Goal: Book appointment/travel/reservation

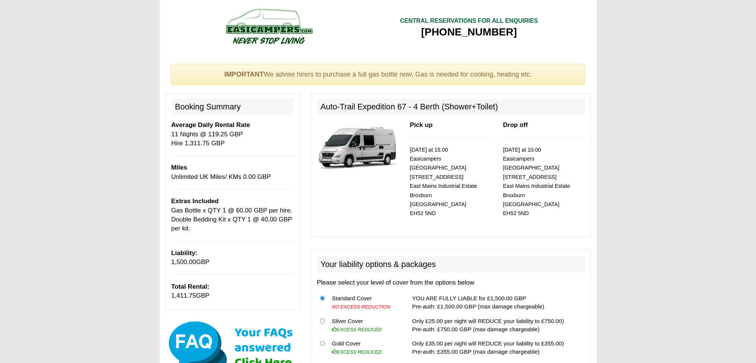
select select "Gas Bottle x QTY 1 @ 60.00 GBP per hire."
select select "Double Bedding Kit x QTY 1 @ 40.00 GBP per kit."
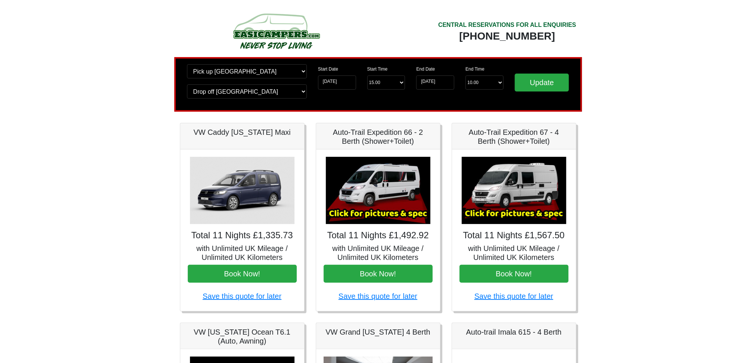
click at [376, 188] on img at bounding box center [378, 190] width 105 height 67
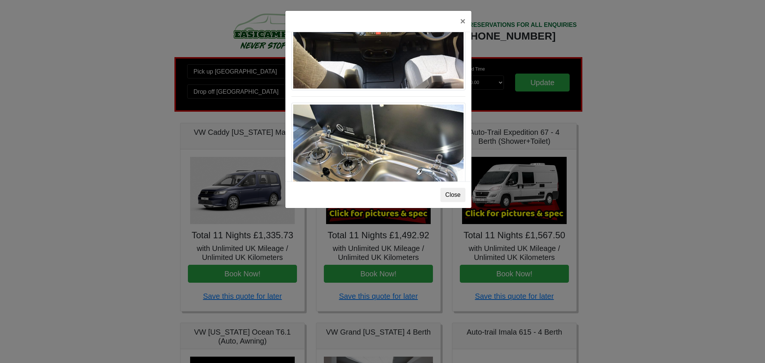
scroll to position [768, 0]
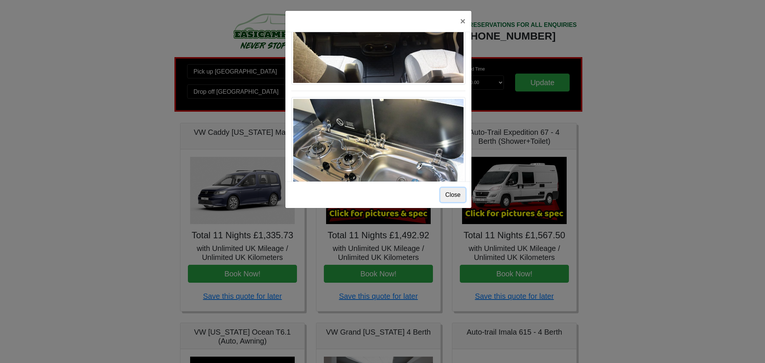
click at [458, 197] on button "Close" at bounding box center [452, 195] width 25 height 14
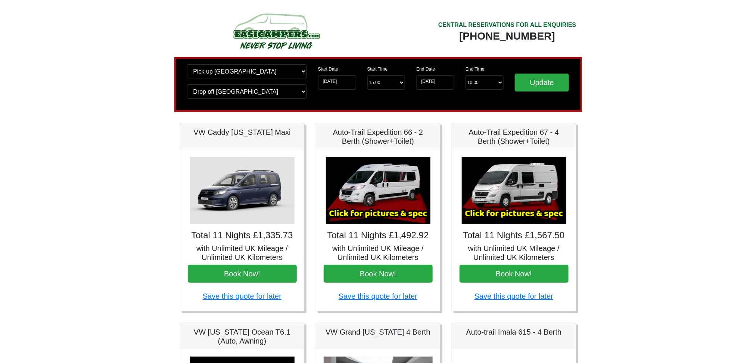
click at [542, 197] on img at bounding box center [514, 190] width 105 height 67
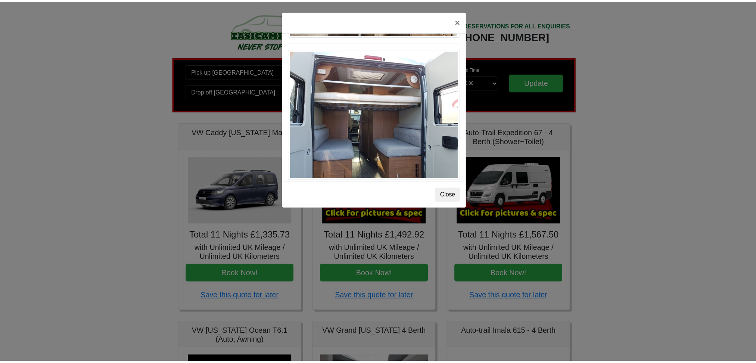
scroll to position [697, 0]
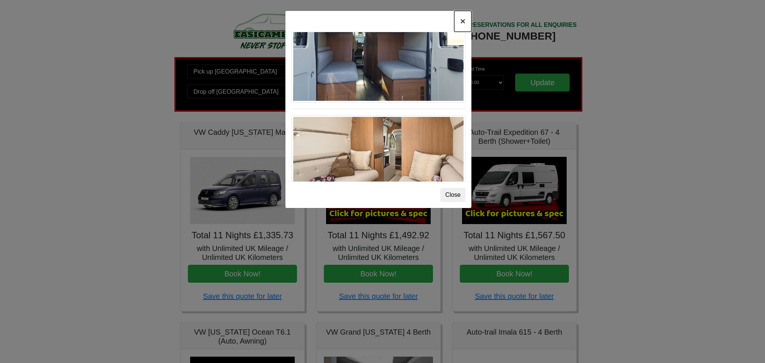
click at [459, 21] on button "×" at bounding box center [462, 21] width 17 height 21
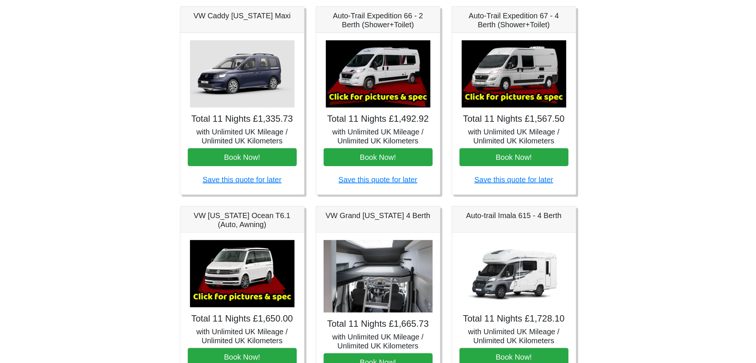
scroll to position [99, 0]
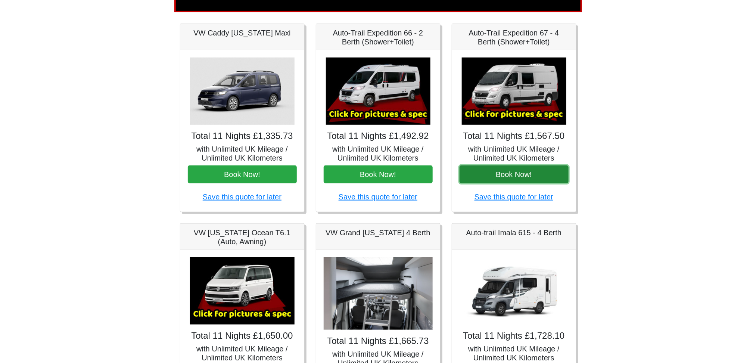
click at [503, 170] on button "Book Now!" at bounding box center [514, 174] width 109 height 18
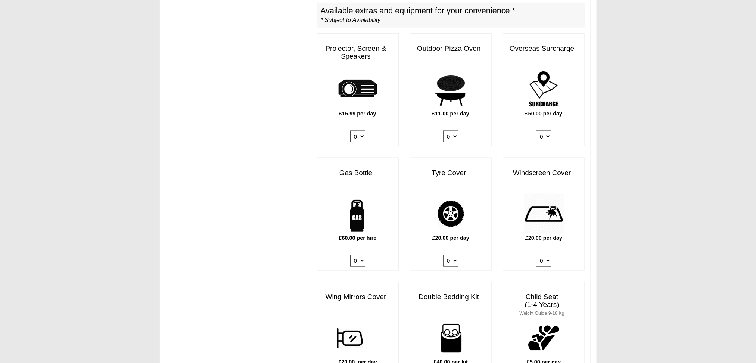
scroll to position [398, 0]
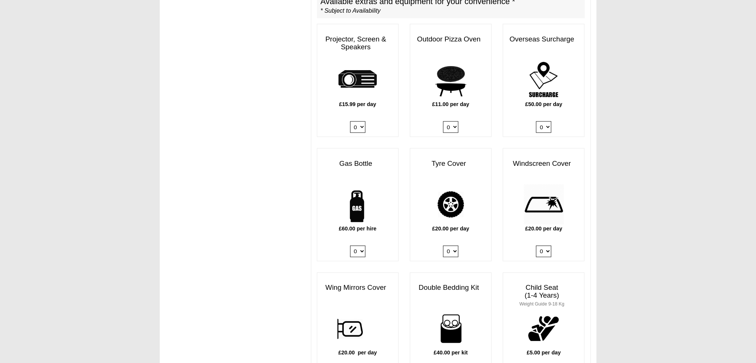
click at [361, 246] on select "0 1" at bounding box center [357, 252] width 15 height 12
select select "Gas Bottle x QTY 1 @ 60.00 GBP per hire."
click at [350, 246] on select "0 1" at bounding box center [357, 252] width 15 height 12
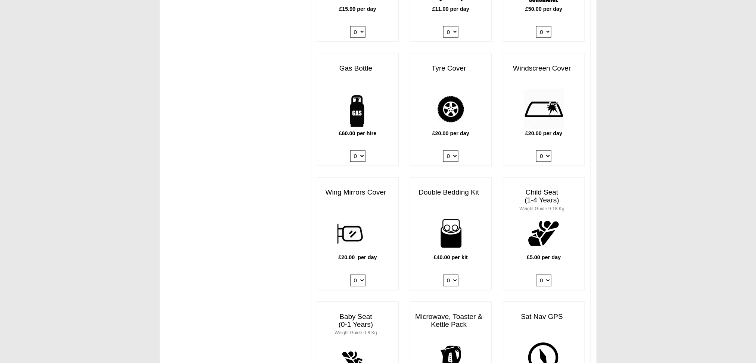
scroll to position [498, 0]
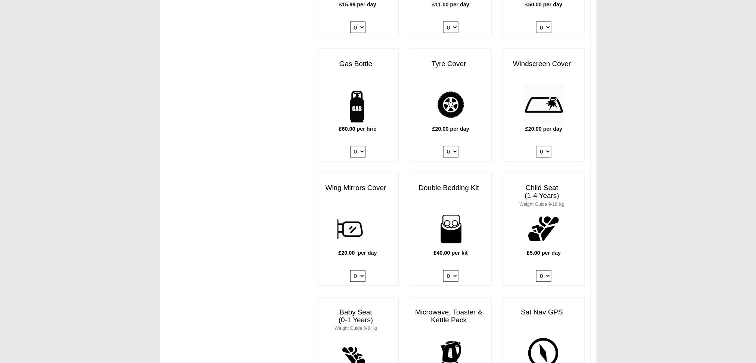
click at [451, 270] on select "0 1 2 3 4" at bounding box center [450, 276] width 15 height 12
select select "Double Bedding Kit x QTY 1 @ 40.00 GBP per kit."
click at [443, 270] on select "0 1 2 3 4" at bounding box center [450, 276] width 15 height 12
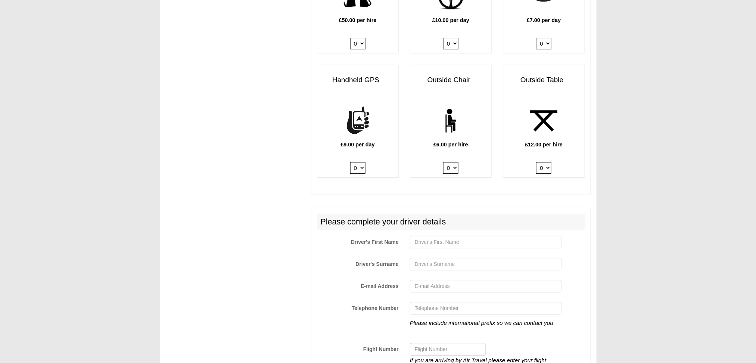
scroll to position [995, 0]
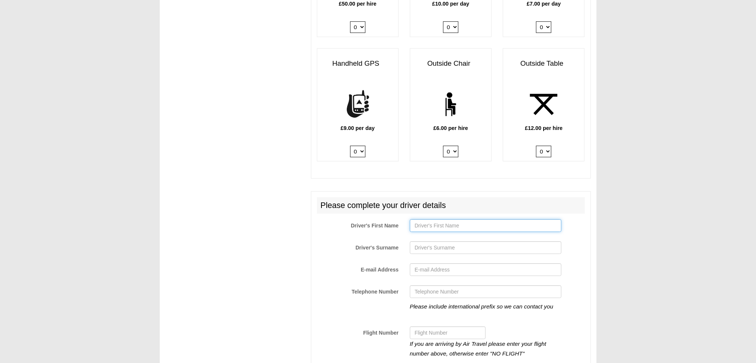
click at [466, 219] on input "Driver's First Name" at bounding box center [486, 225] width 152 height 13
type input "Ronnie"
type input "Dorresteijn"
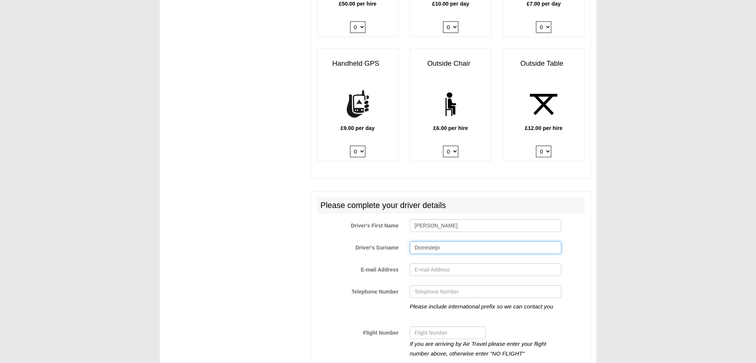
type input "ronniedorresteijn@hotmail.com"
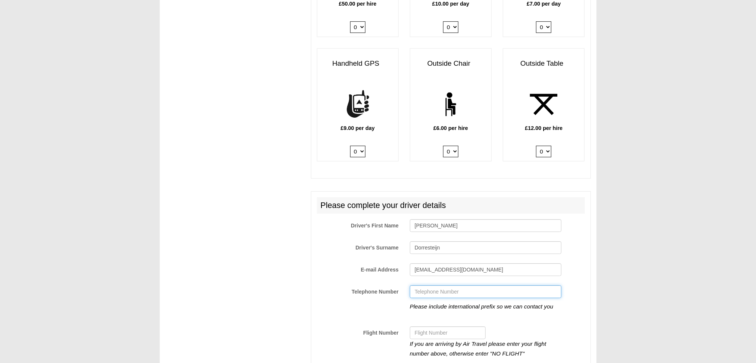
type input "+31649973252"
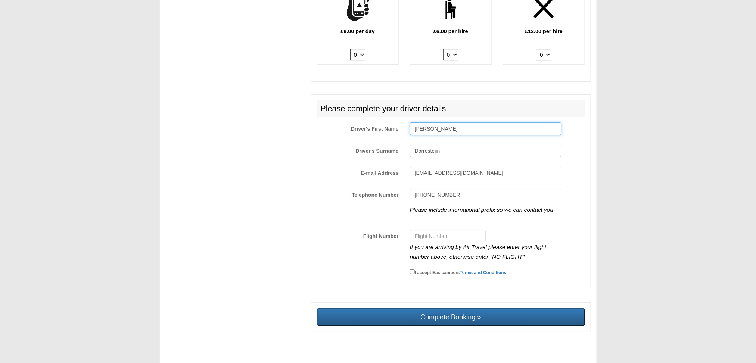
scroll to position [1093, 0]
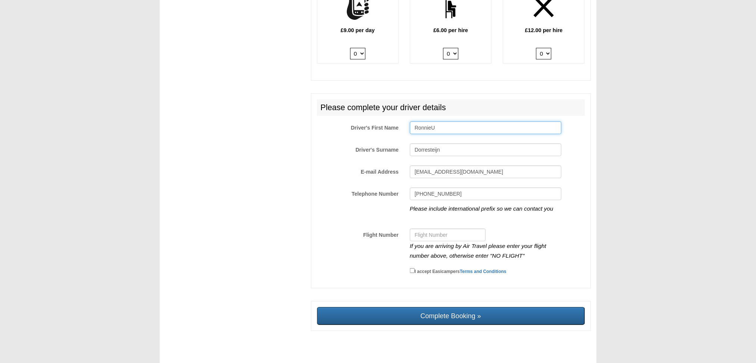
type input "Ronnie"
click at [455, 228] on input "Flight Number" at bounding box center [448, 234] width 76 height 13
type input "U23302"
click at [413, 268] on input "I accept Easicampers Terms and Conditions" at bounding box center [412, 270] width 5 height 5
checkbox input "true"
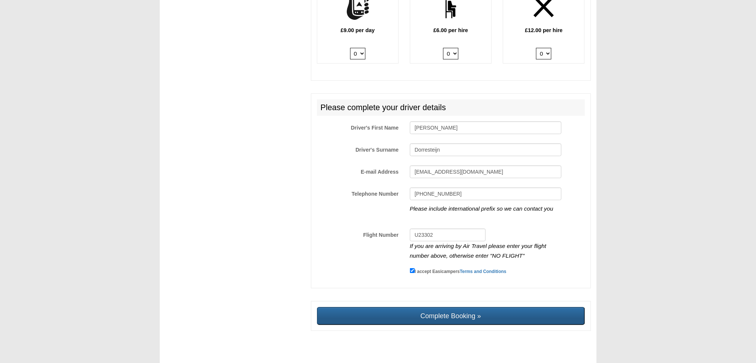
click at [441, 307] on input "Complete Booking »" at bounding box center [451, 316] width 268 height 18
type input "Sending, please wait..."
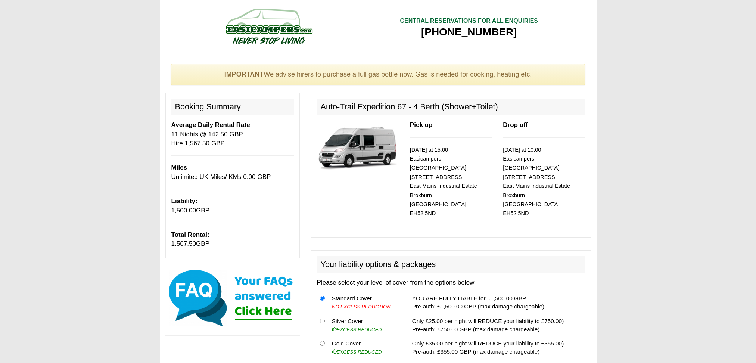
select select "Gas Bottle x QTY 1 @ 60.00 GBP per hire."
select select "Double Bedding Kit x QTY 1 @ 40.00 GBP per kit."
